Goal: Navigation & Orientation: Find specific page/section

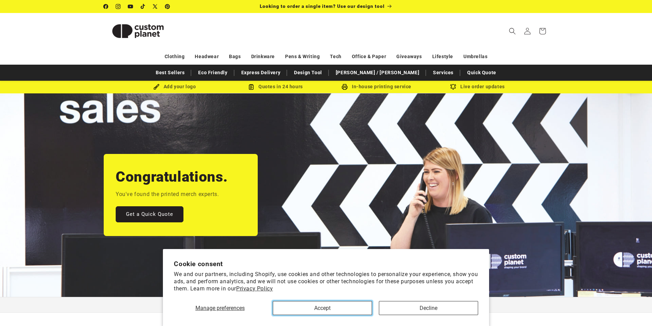
click at [306, 303] on button "Accept" at bounding box center [322, 308] width 99 height 14
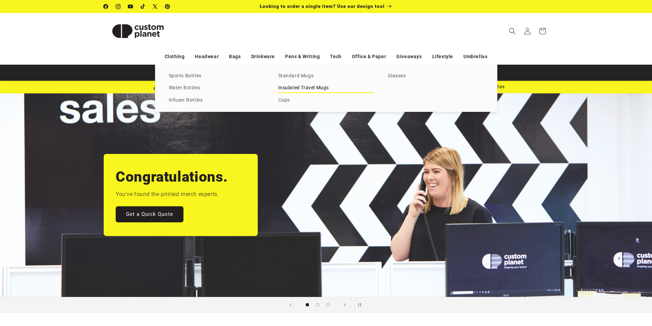
click at [296, 88] on link "Insulated Travel Mugs" at bounding box center [326, 87] width 96 height 9
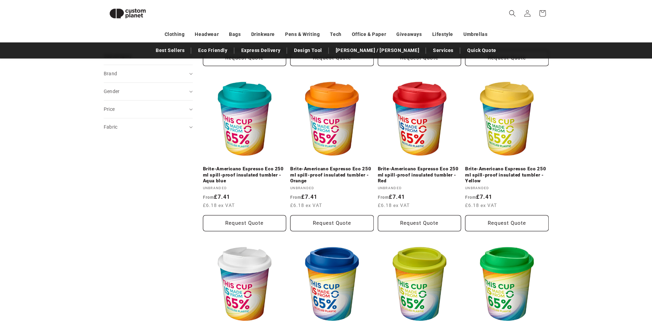
scroll to position [163, 0]
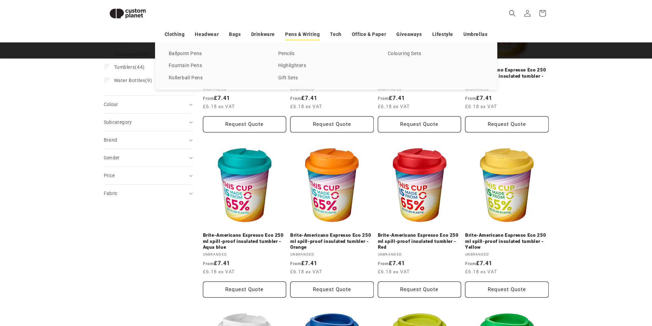
click at [311, 32] on link "Pens & Writing" at bounding box center [302, 34] width 35 height 12
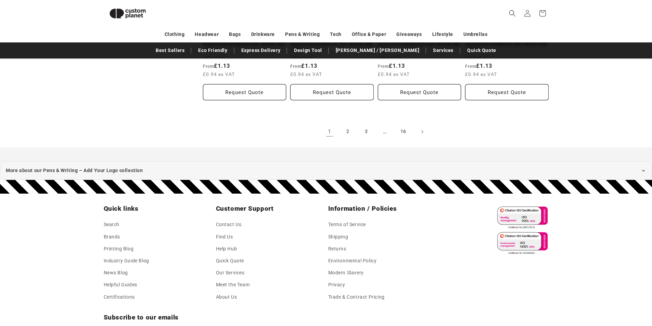
scroll to position [1569, 0]
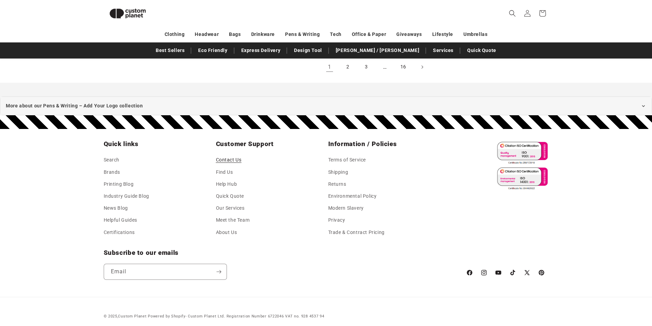
click at [229, 156] on link "Contact Us" at bounding box center [229, 161] width 26 height 10
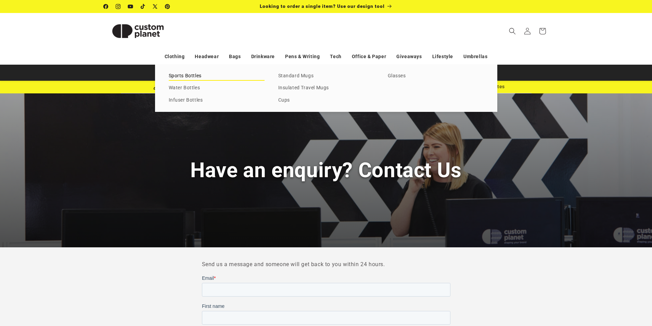
click at [183, 74] on link "Sports Bottles" at bounding box center [217, 76] width 96 height 9
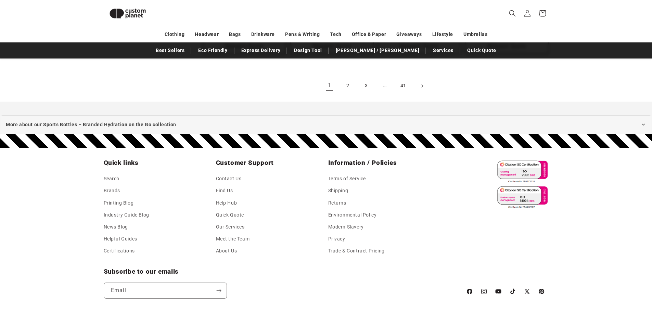
scroll to position [915, 0]
